Goal: Download file/media

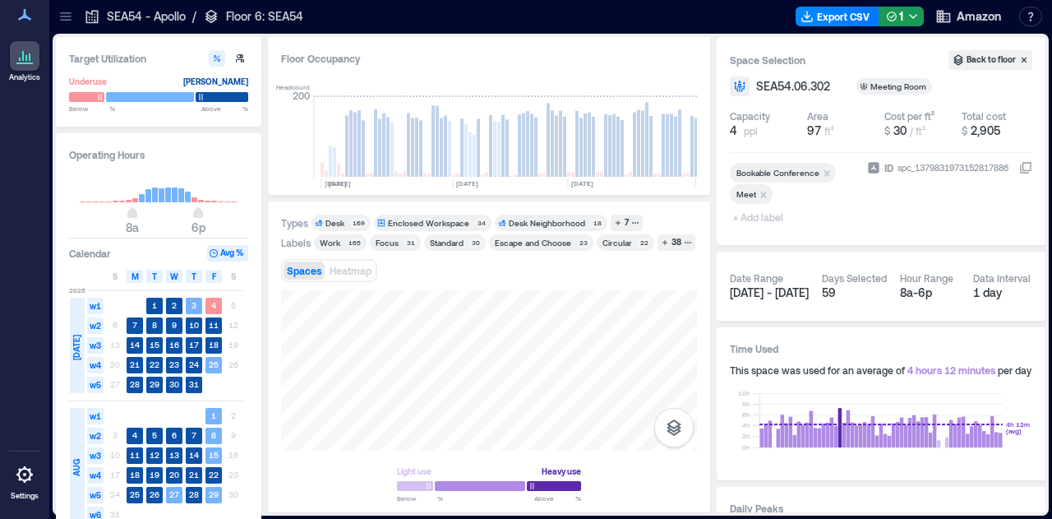
scroll to position [0, 717]
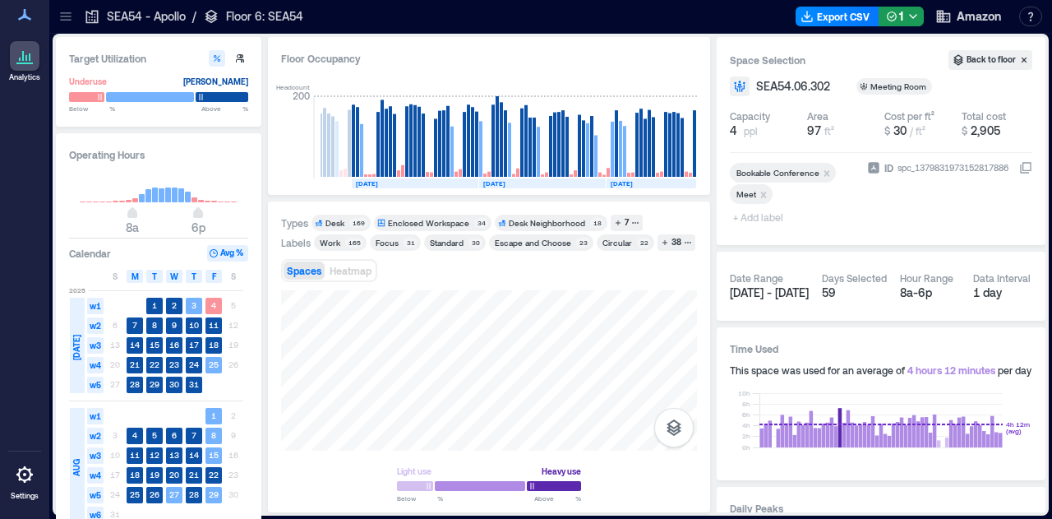
click at [67, 16] on icon at bounding box center [66, 16] width 16 height 16
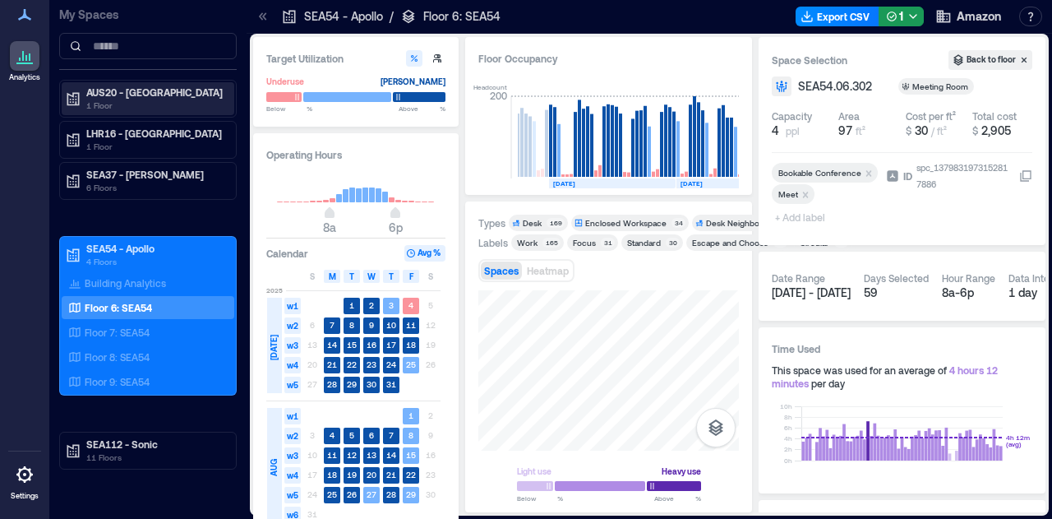
click at [136, 90] on p "AUS20 - [GEOGRAPHIC_DATA]" at bounding box center [155, 91] width 138 height 13
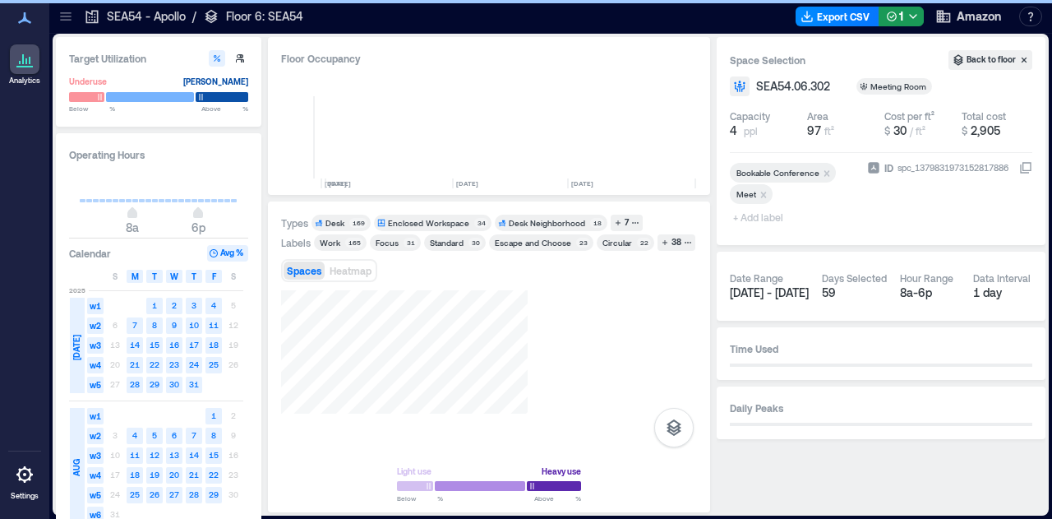
scroll to position [0, 717]
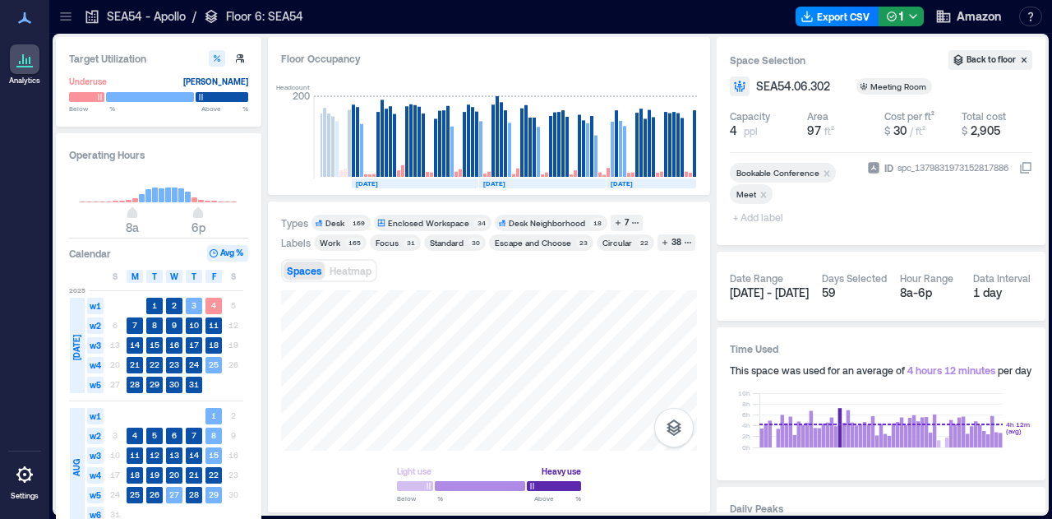
click at [337, 518] on html "Analytics Settings My Spaces AUS20 - Austin 1 Floor LHR16 - London 1 Floor SEA3…" at bounding box center [526, 259] width 1052 height 519
click at [778, 515] on div "Target Utilization Underuse Critical mass Below ** % Above ** % Operating Hours…" at bounding box center [551, 275] width 996 height 482
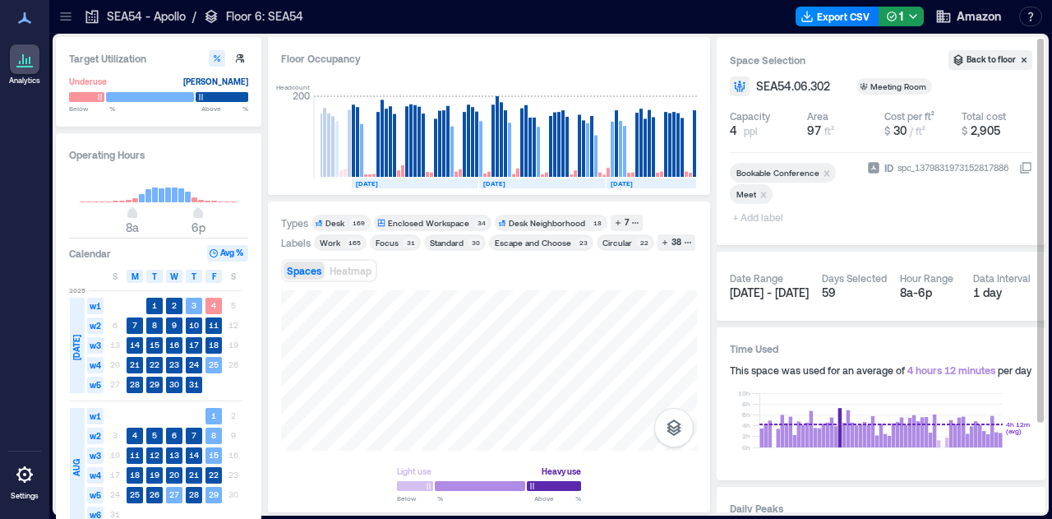
drag, startPoint x: 468, startPoint y: 338, endPoint x: 841, endPoint y: 308, distance: 373.5
drag, startPoint x: 552, startPoint y: 312, endPoint x: 1001, endPoint y: 381, distance: 454.9
drag, startPoint x: 414, startPoint y: 390, endPoint x: 749, endPoint y: 144, distance: 415.6
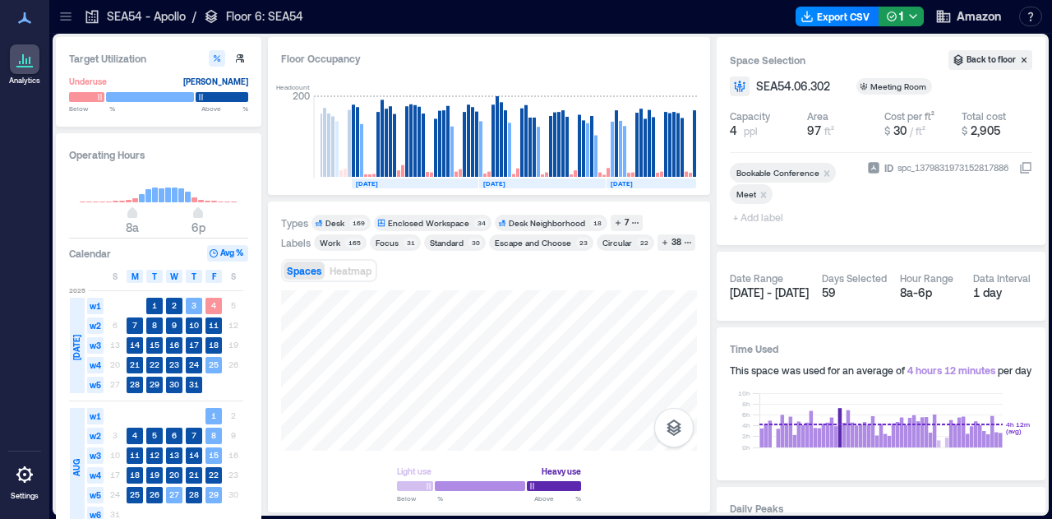
click at [515, 168] on div "Floor Occupancy Headcount 200 DEC, 2024 JAN, 2025 FEB, 2025 MAR, 2025 APR, 2025…" at bounding box center [489, 274] width 442 height 475
click at [485, 198] on div "Floor Occupancy Headcount 200 DEC, 2024 JAN, 2025 FEB, 2025 MAR, 2025 APR, 2025…" at bounding box center [489, 274] width 442 height 475
drag, startPoint x: 569, startPoint y: 385, endPoint x: 311, endPoint y: 482, distance: 275.7
click at [311, 482] on div "Light use Heavy use Below ** % Above ** %" at bounding box center [489, 395] width 416 height 210
click at [507, 518] on html "Analytics Settings My Spaces AUS20 - Austin 1 Floor LHR16 - London 1 Floor SEA3…" at bounding box center [526, 259] width 1052 height 519
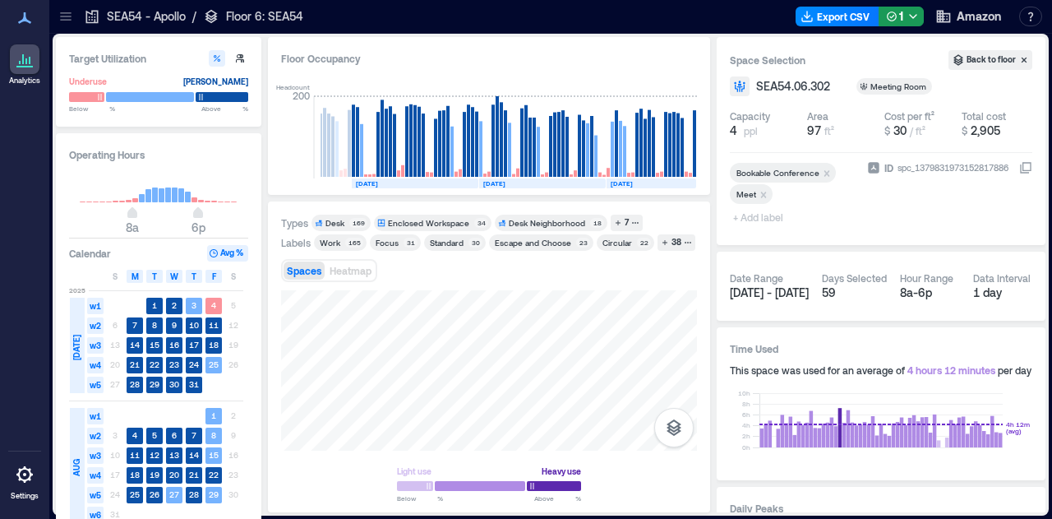
click at [699, 284] on div "Types Desk 169 Enclosed Workspace 34 Desk Neighborhood 18 7 Labels Work 165 Foc…" at bounding box center [489, 356] width 442 height 311
click at [626, 213] on div "Types Desk 169 Enclosed Workspace 34 Desk Neighborhood 18 7 Labels Work 165 Foc…" at bounding box center [489, 356] width 442 height 311
click at [629, 229] on button "7" at bounding box center [627, 223] width 32 height 16
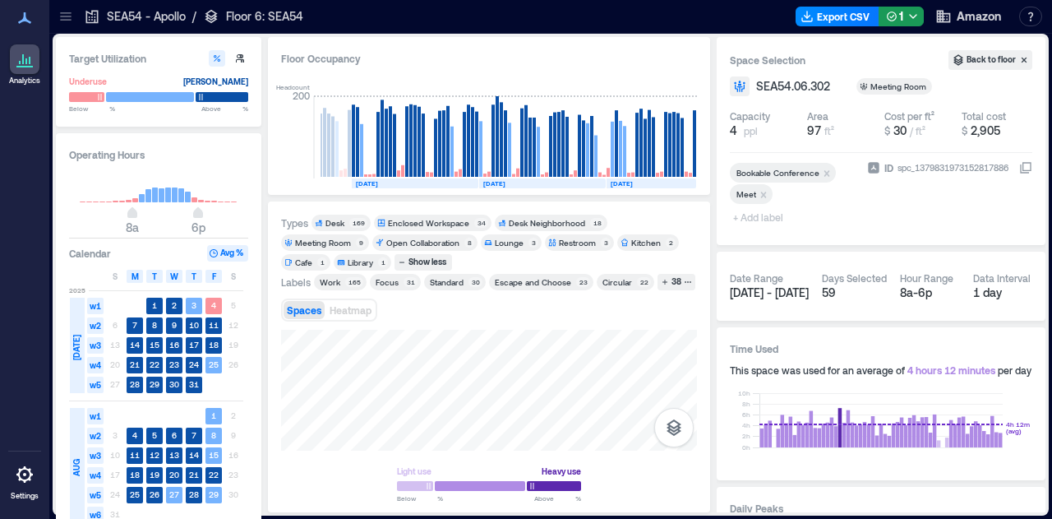
click at [351, 237] on div "Meeting Room" at bounding box center [323, 243] width 56 height 12
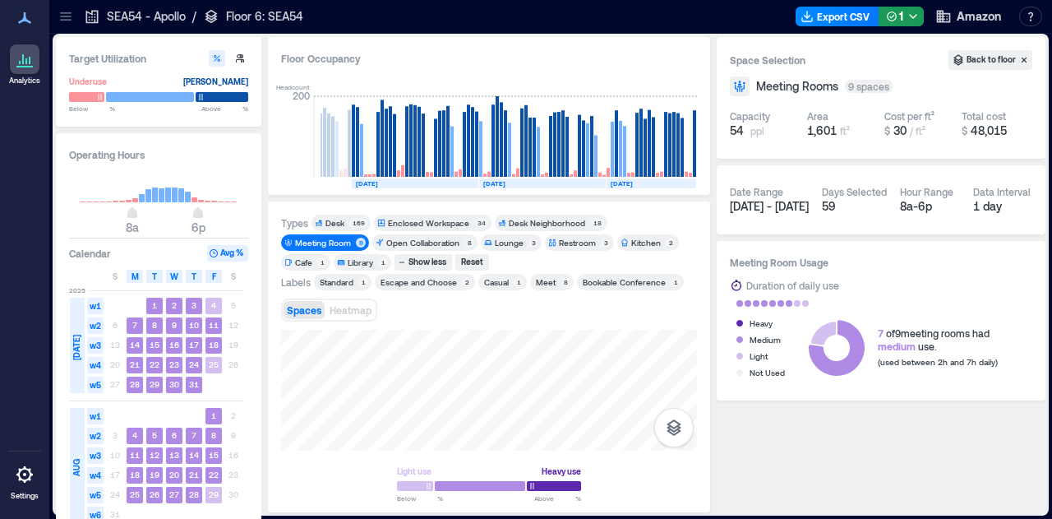
click at [822, 389] on div "Target Utilization Underuse Critical mass Below ** % Above ** % Operating Hours…" at bounding box center [551, 274] width 990 height 475
click at [64, 11] on icon at bounding box center [66, 16] width 16 height 16
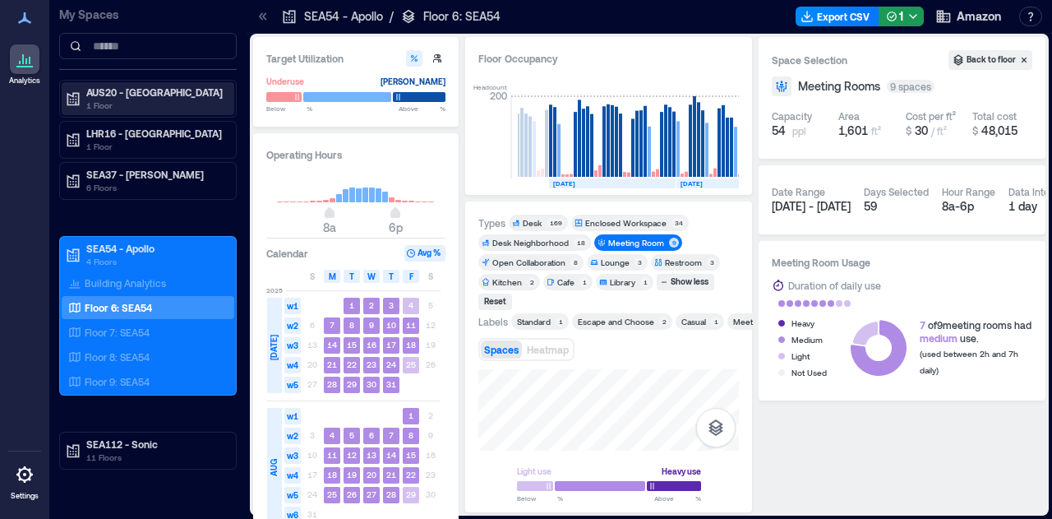
click at [142, 99] on p "1 Floor" at bounding box center [155, 105] width 138 height 13
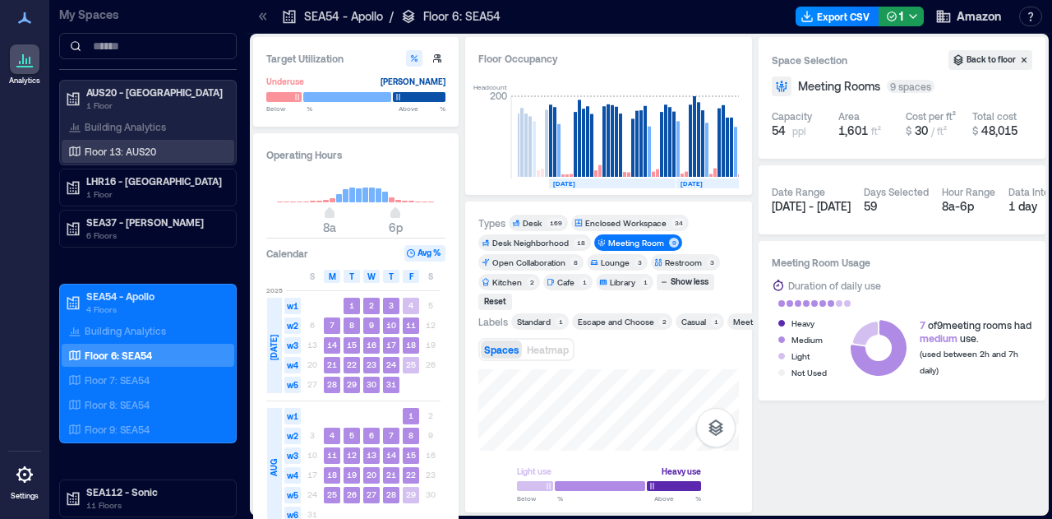
click at [122, 154] on p "Floor 13: AUS20" at bounding box center [121, 151] width 72 height 13
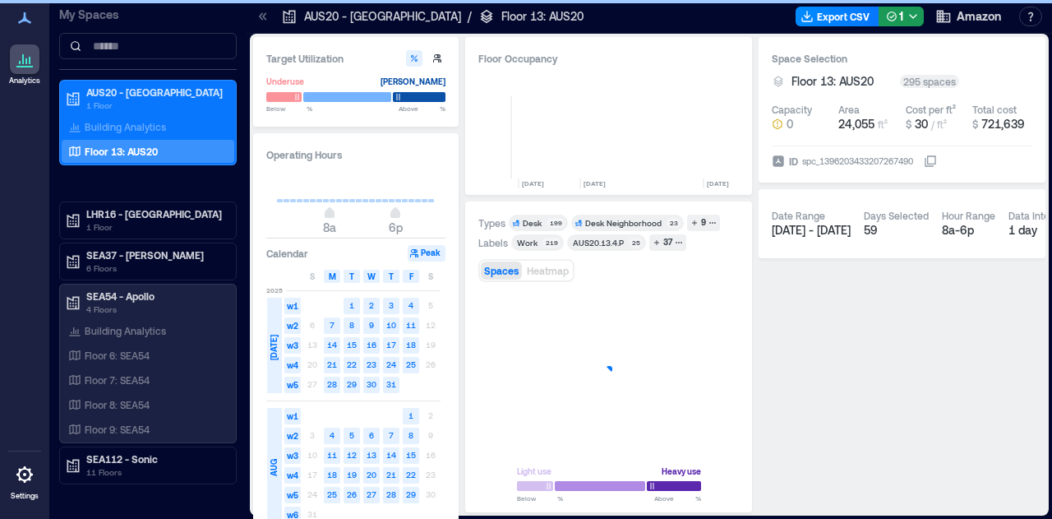
scroll to position [0, 497]
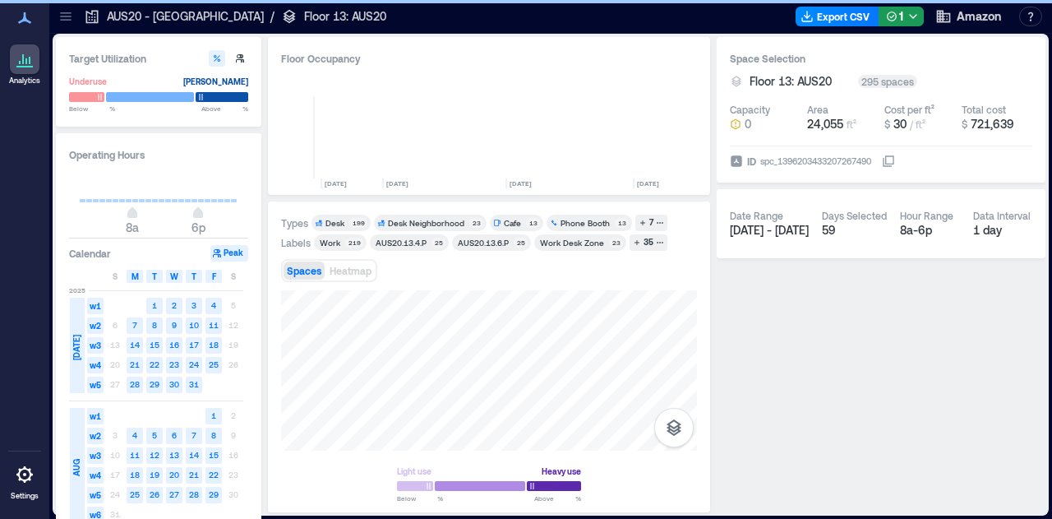
scroll to position [0, 404]
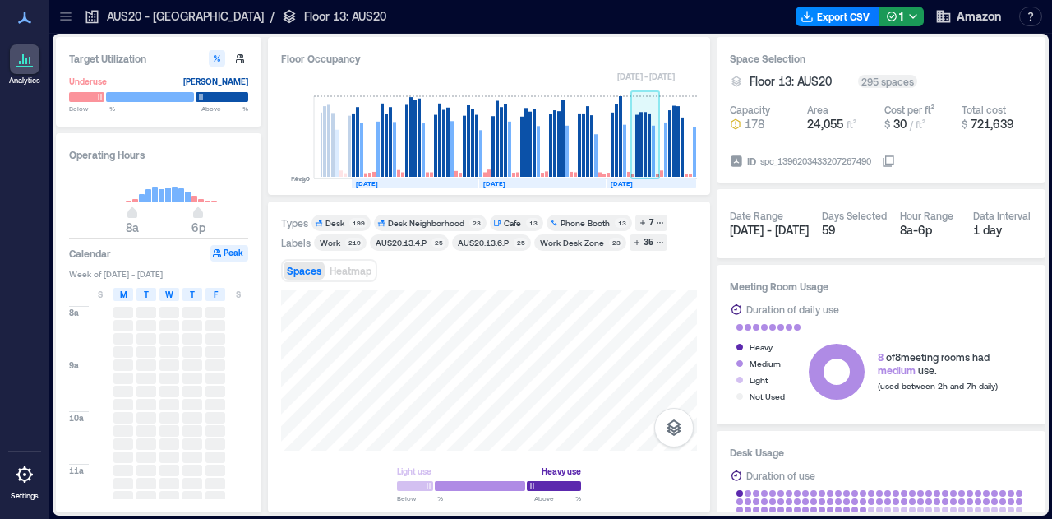
drag, startPoint x: 609, startPoint y: 348, endPoint x: 649, endPoint y: 145, distance: 207.0
click at [649, 145] on div "Floor Occupancy Peak 0 Avg 0 [DATE] [DATE] [DATE] [DATE] [DATE] [DATE] SEP, [DA…" at bounding box center [489, 274] width 442 height 475
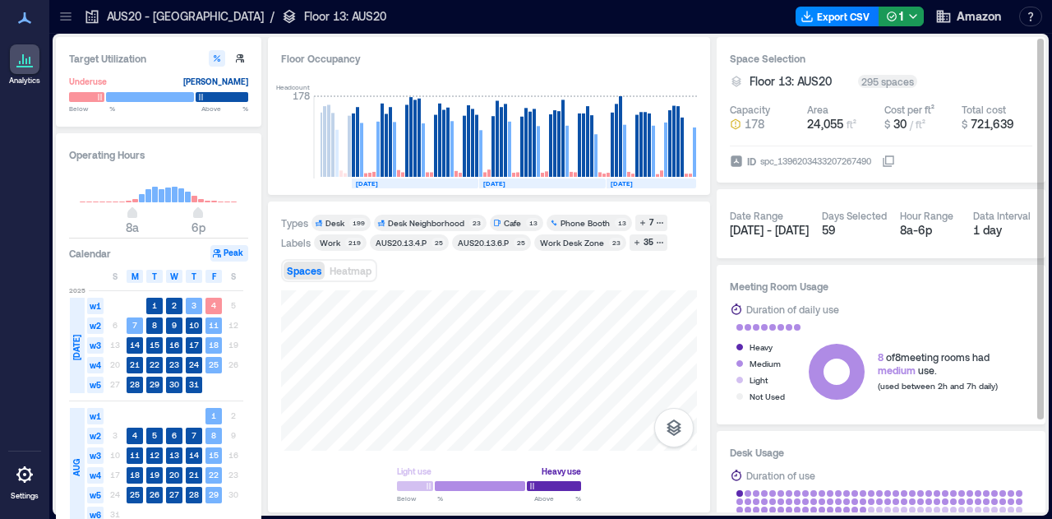
click at [756, 192] on div "Target Utilization Underuse [PERSON_NAME] Below ** % Above ** % Operating Hours…" at bounding box center [551, 274] width 990 height 475
click at [736, 450] on div "Target Utilization Underuse [PERSON_NAME] Below ** % Above ** % Operating Hours…" at bounding box center [551, 274] width 990 height 475
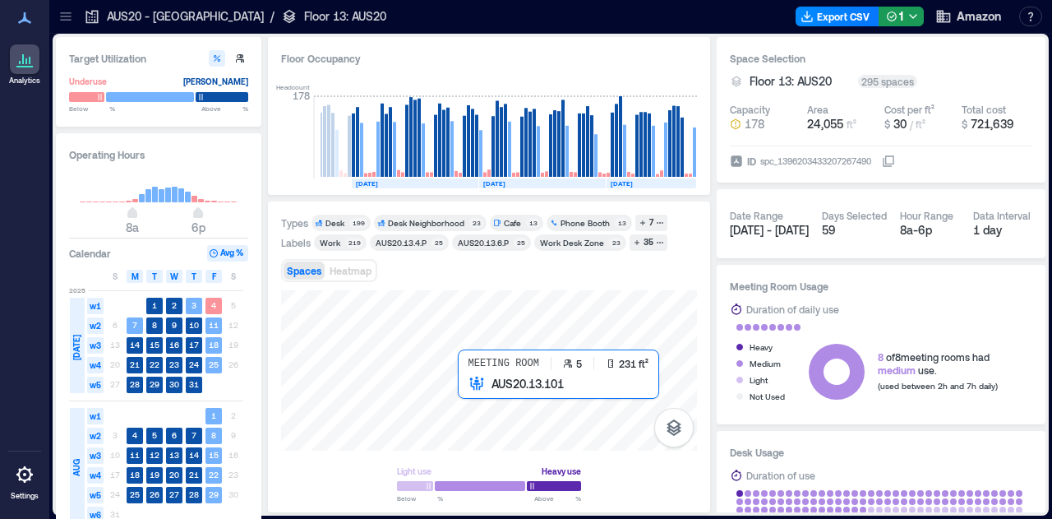
click at [489, 436] on div at bounding box center [489, 370] width 416 height 160
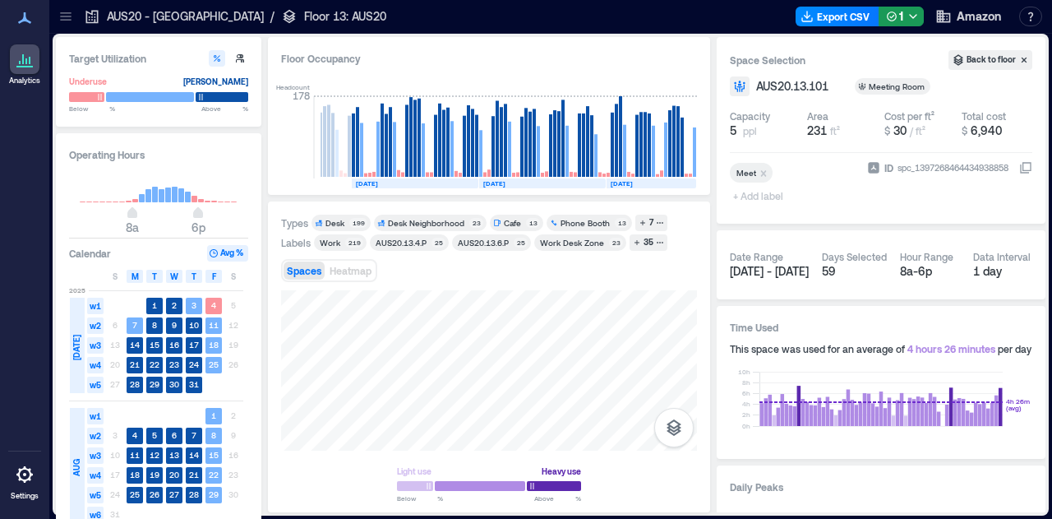
drag, startPoint x: 498, startPoint y: 423, endPoint x: 570, endPoint y: 450, distance: 77.2
click at [570, 450] on div "Light use Heavy use Below ** % Above ** %" at bounding box center [489, 395] width 416 height 210
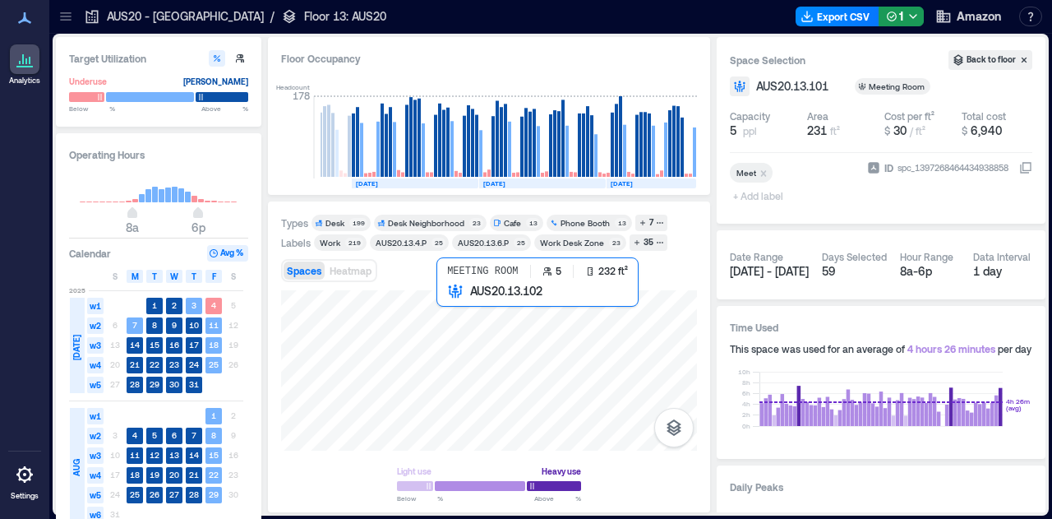
click at [511, 390] on div at bounding box center [489, 370] width 416 height 160
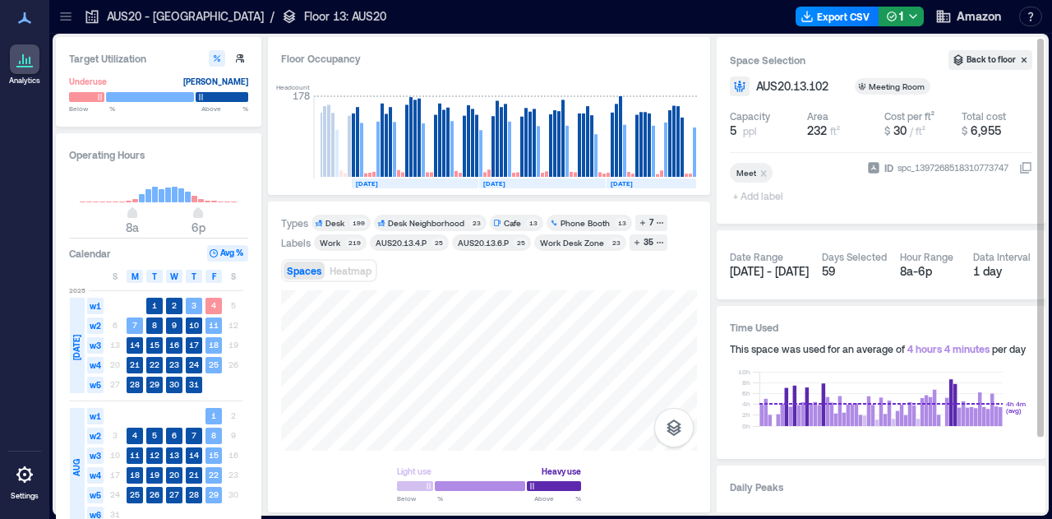
click at [746, 359] on div "Target Utilization Underuse [PERSON_NAME] Below ** % Above ** % Operating Hours…" at bounding box center [551, 274] width 990 height 475
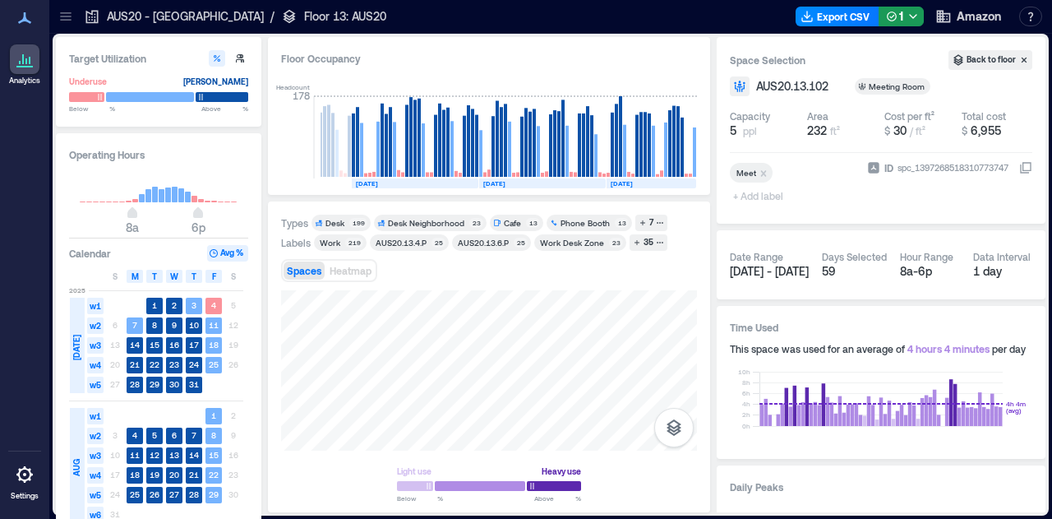
drag, startPoint x: 492, startPoint y: 395, endPoint x: 398, endPoint y: 520, distance: 156.8
drag, startPoint x: 358, startPoint y: 331, endPoint x: 137, endPoint y: 479, distance: 265.3
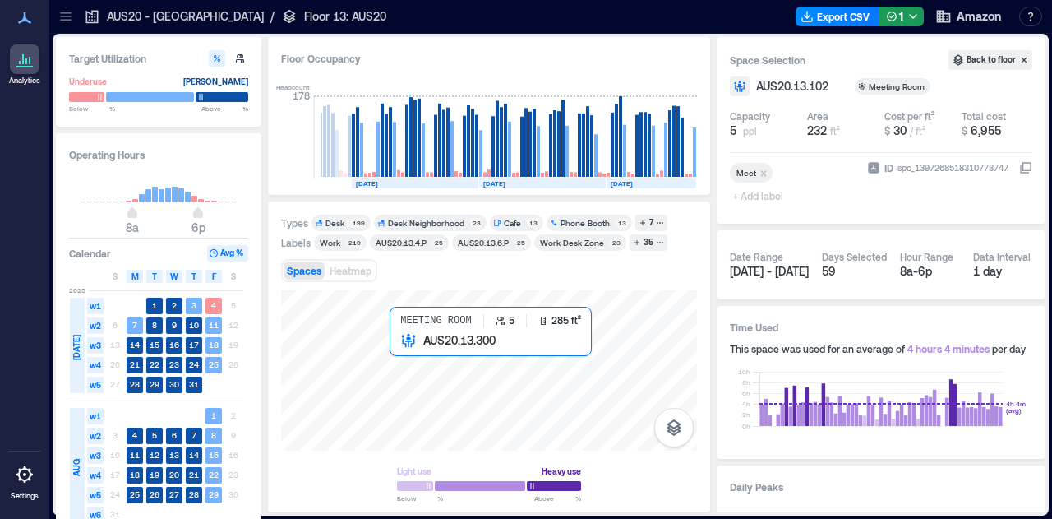
click at [433, 384] on div at bounding box center [489, 370] width 416 height 160
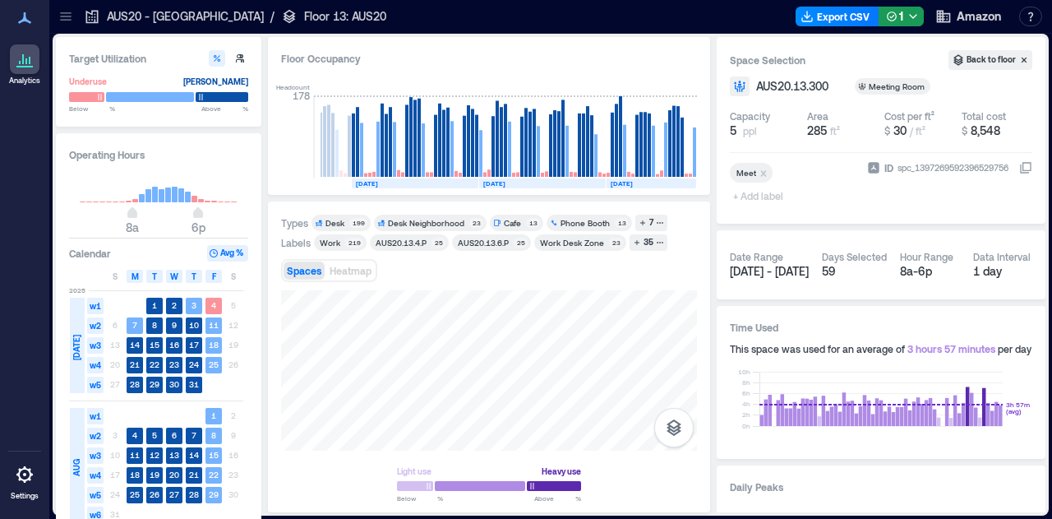
drag, startPoint x: 487, startPoint y: 386, endPoint x: 610, endPoint y: 233, distance: 196.5
click at [610, 233] on div "Types Desk 199 Desk Neighborhood 23 Cafe 13 Phone Booth 13 7 Labels Work 219 AU…" at bounding box center [489, 357] width 416 height 285
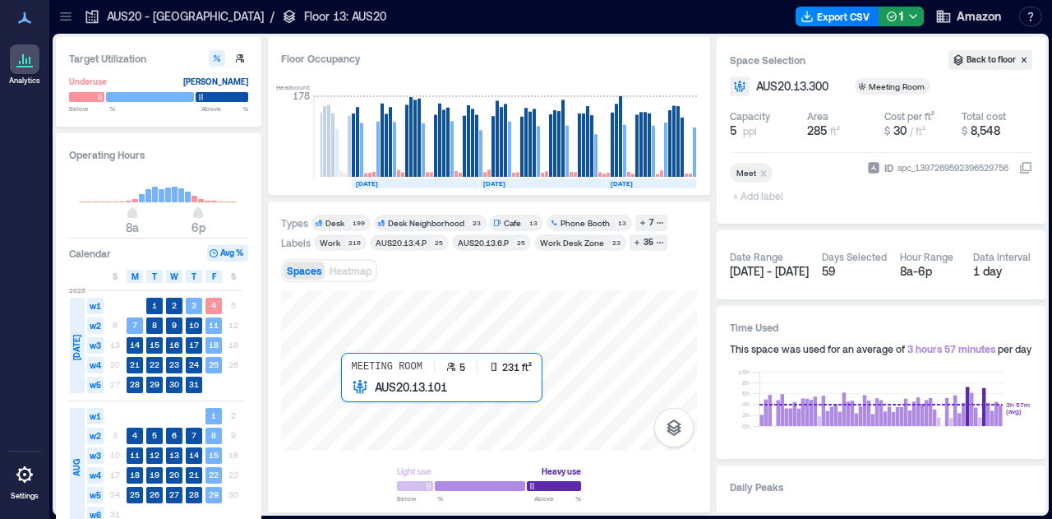
click at [360, 402] on div at bounding box center [489, 370] width 416 height 160
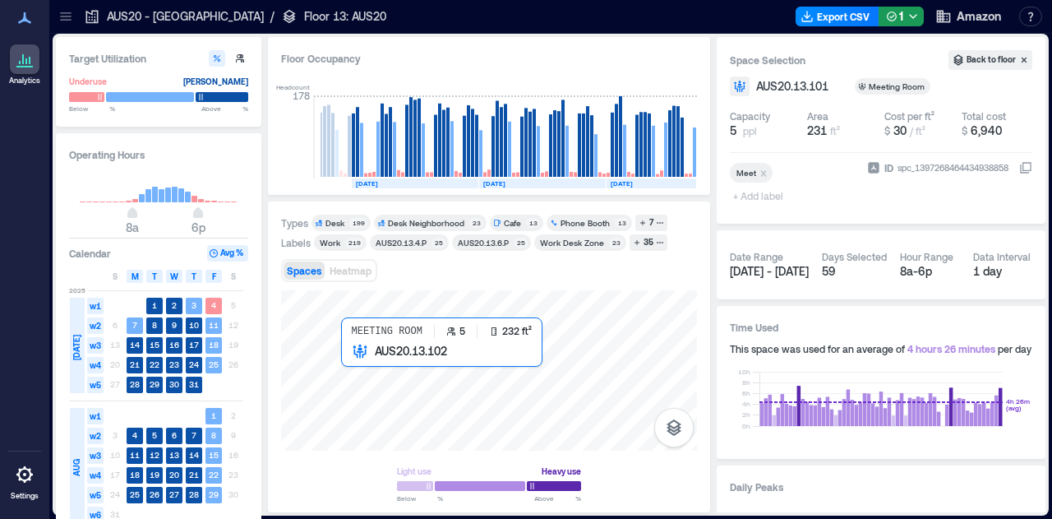
click at [350, 369] on div at bounding box center [489, 370] width 416 height 160
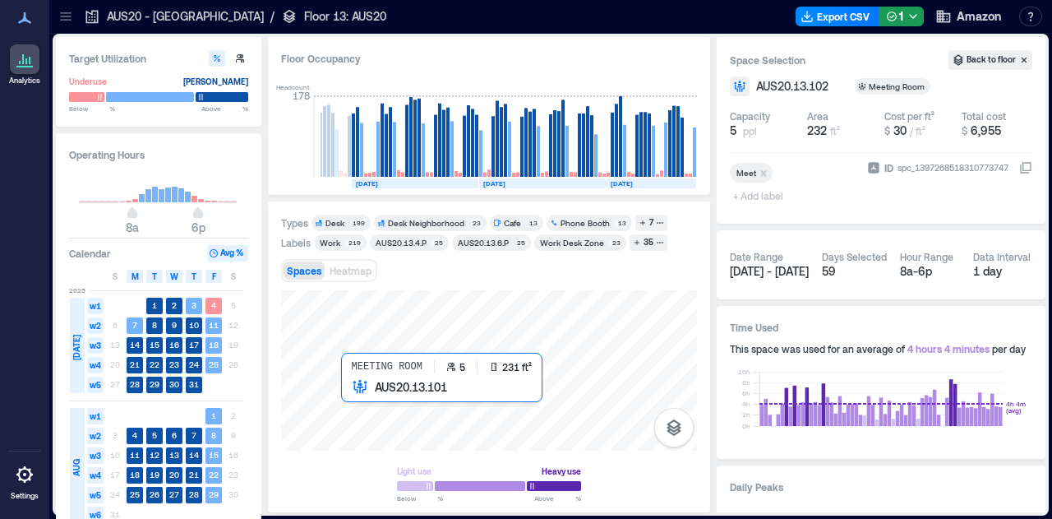
click at [363, 411] on div at bounding box center [489, 370] width 416 height 160
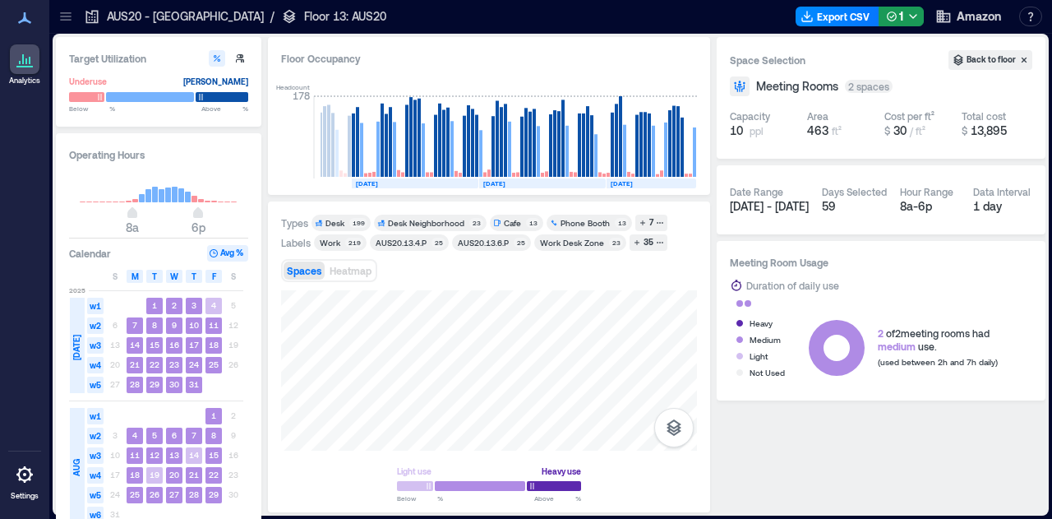
drag, startPoint x: 500, startPoint y: 370, endPoint x: 438, endPoint y: 512, distance: 155.0
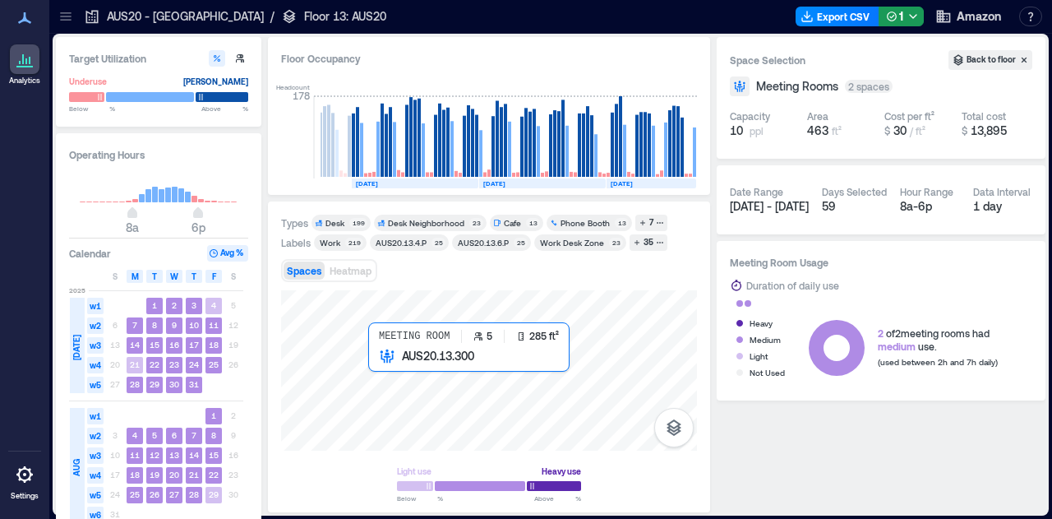
click at [391, 376] on div at bounding box center [489, 370] width 416 height 160
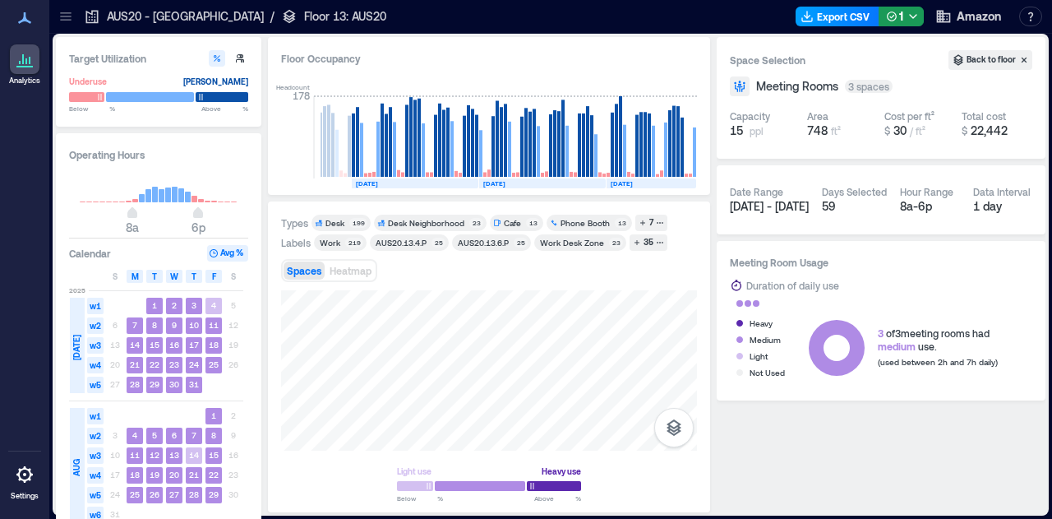
click at [860, 19] on button "Export CSV" at bounding box center [838, 17] width 84 height 20
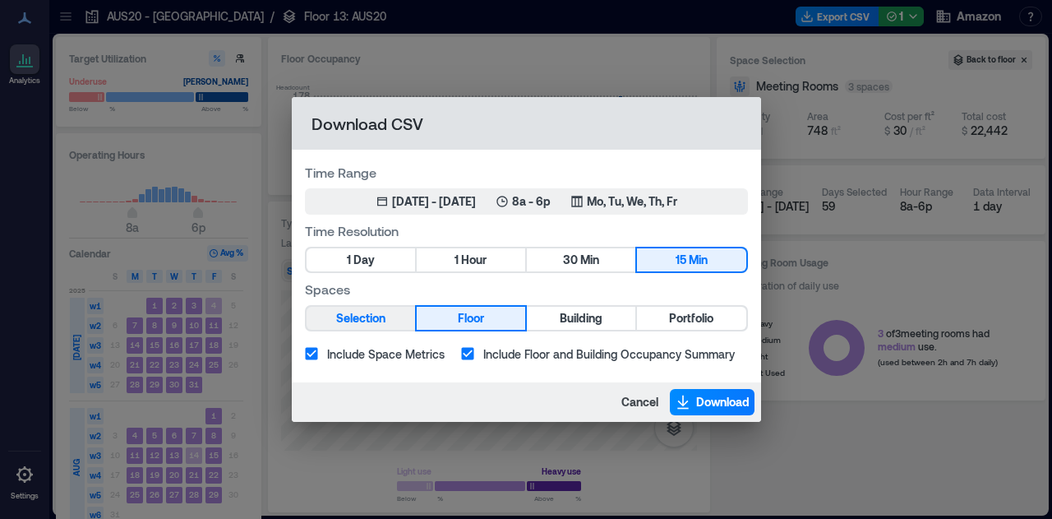
click at [382, 315] on span "Selection" at bounding box center [360, 318] width 49 height 21
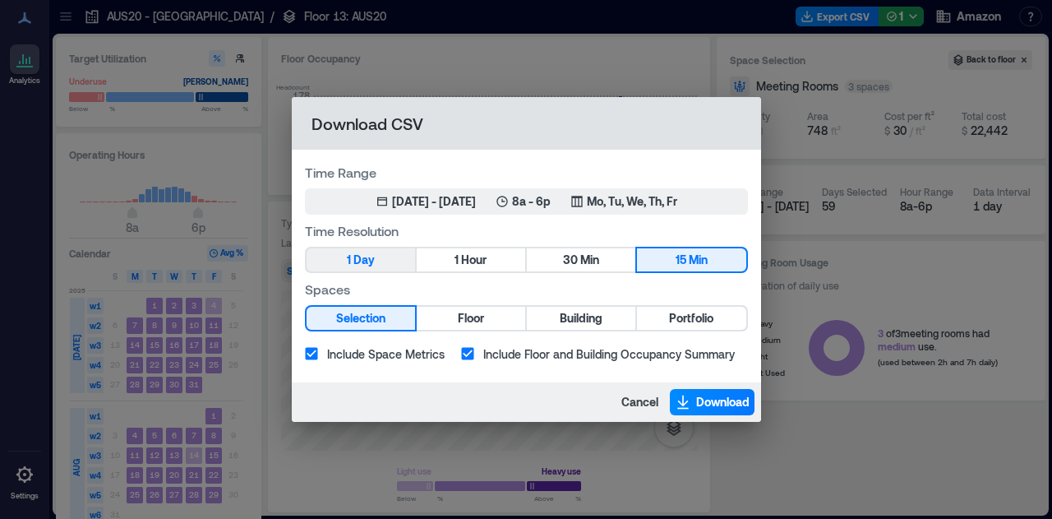
click at [405, 269] on button "1 Day" at bounding box center [361, 259] width 108 height 23
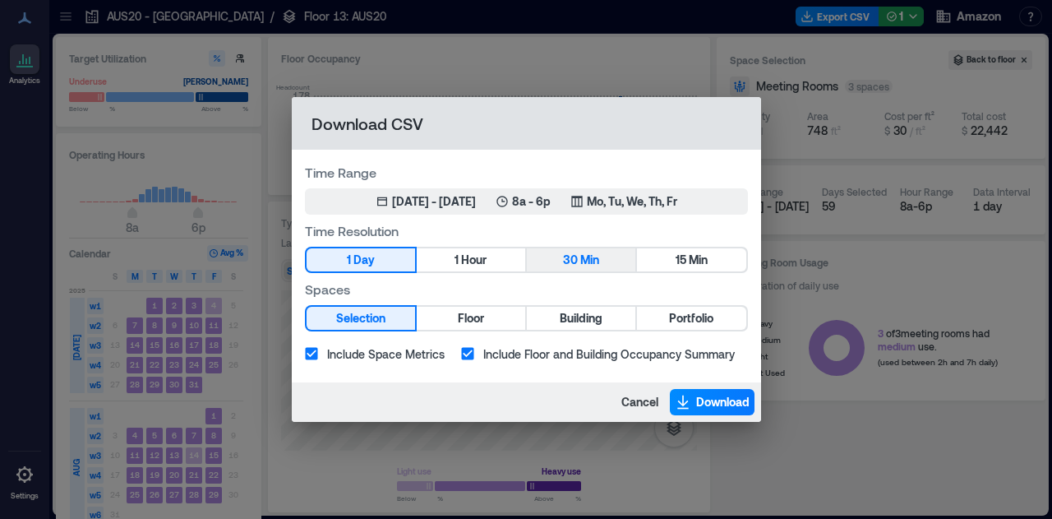
click at [603, 262] on button "30 Min" at bounding box center [581, 259] width 108 height 23
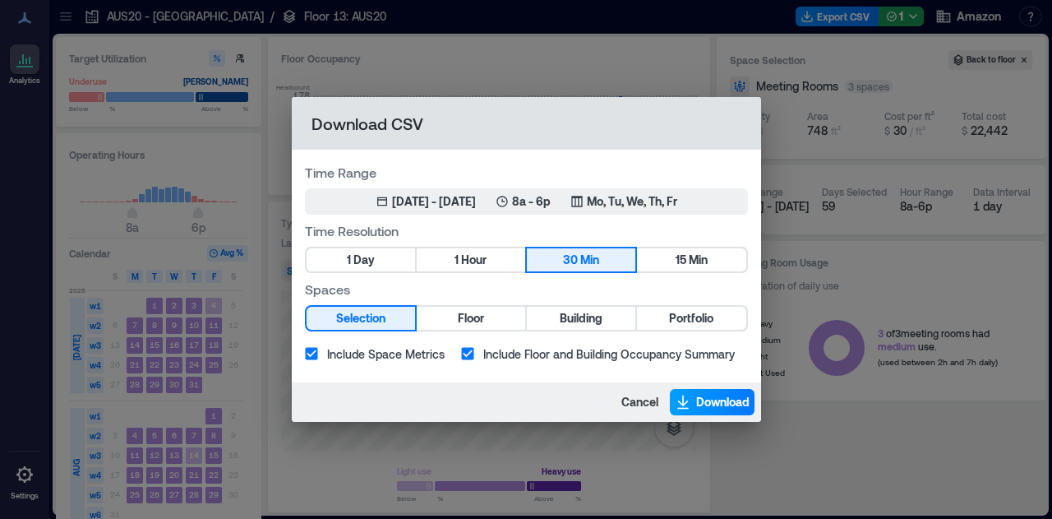
click at [715, 407] on span "Download" at bounding box center [722, 402] width 53 height 16
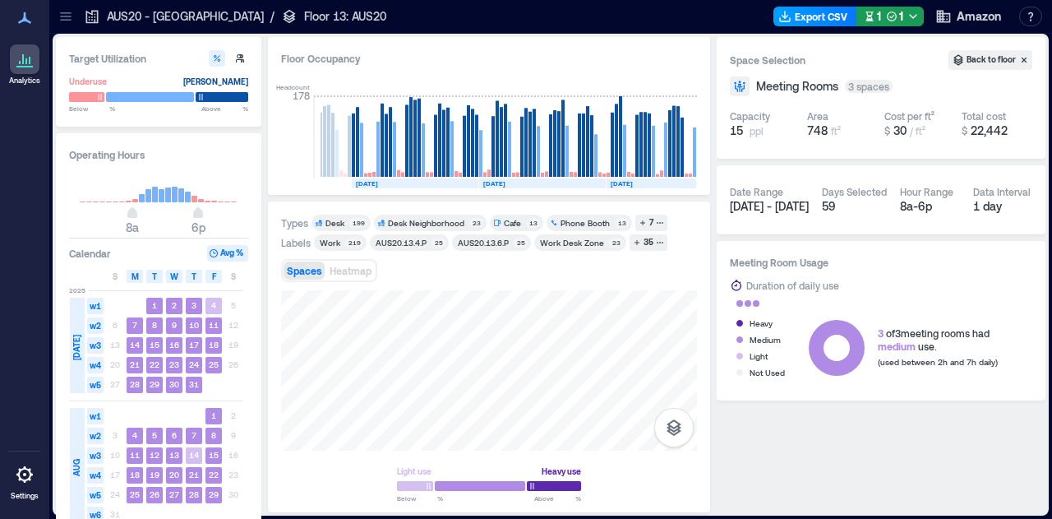
click at [818, 17] on button "Export CSV" at bounding box center [815, 17] width 84 height 20
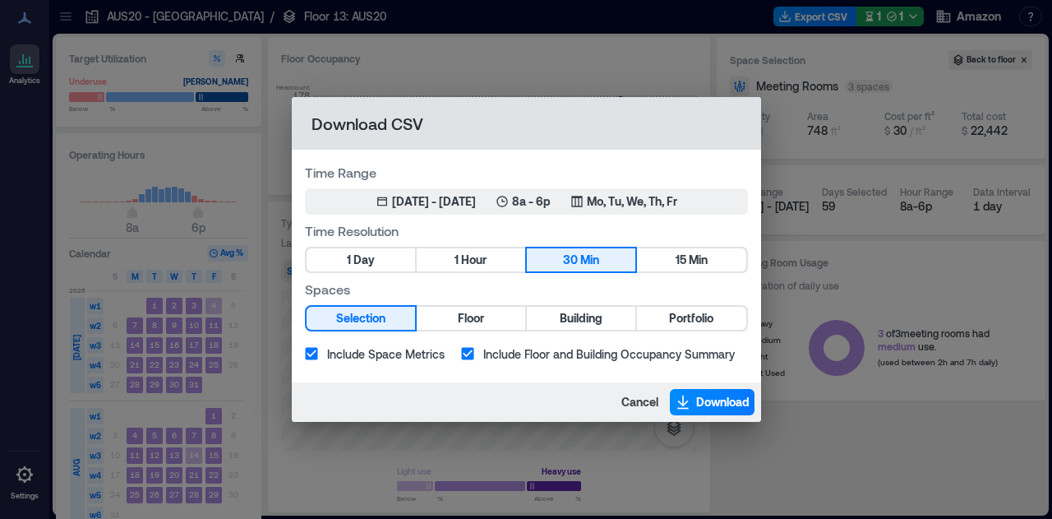
click at [830, 262] on div "Download CSV Time Range [DATE] 1, 2025 - [DATE] 8a - 6p Mo, Tu, We, Th, Fr Time…" at bounding box center [526, 259] width 1052 height 519
click at [628, 410] on button "Cancel" at bounding box center [639, 402] width 47 height 26
